Goal: Find specific page/section: Find specific page/section

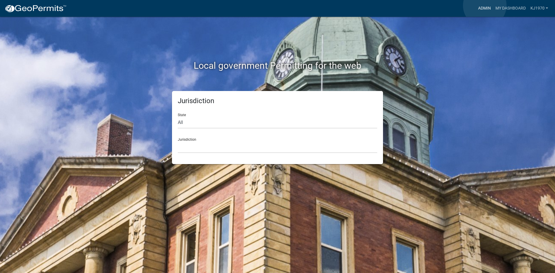
click at [485, 5] on link "Admin" at bounding box center [484, 8] width 17 height 11
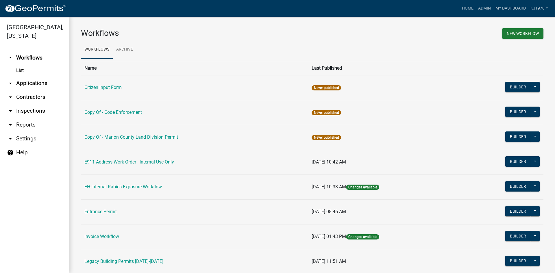
click at [36, 77] on link "arrow_drop_down Applications" at bounding box center [34, 83] width 69 height 14
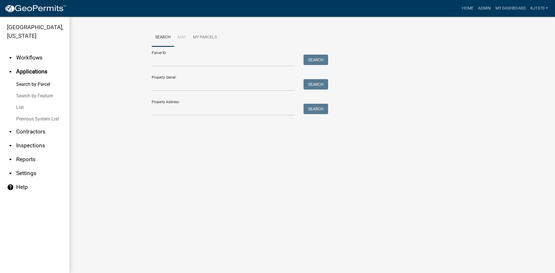
click at [22, 102] on link "List" at bounding box center [34, 108] width 69 height 12
